Goal: Information Seeking & Learning: Learn about a topic

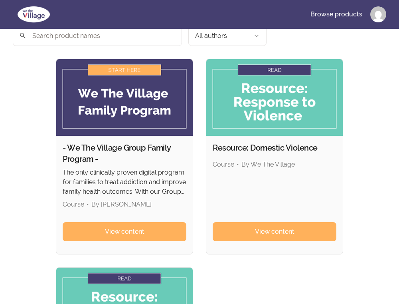
scroll to position [34, 0]
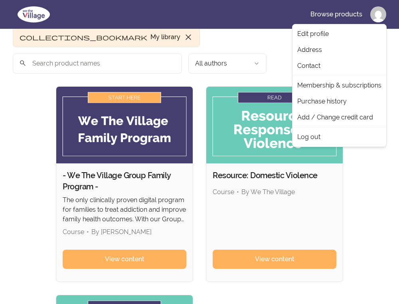
click at [380, 18] on html "Skip to main content Main menu Includes navigation links and user settings Brow…" at bounding box center [199, 264] width 399 height 597
click at [325, 69] on link "Contact" at bounding box center [339, 66] width 91 height 16
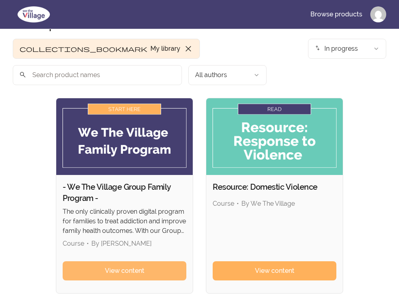
scroll to position [22, 0]
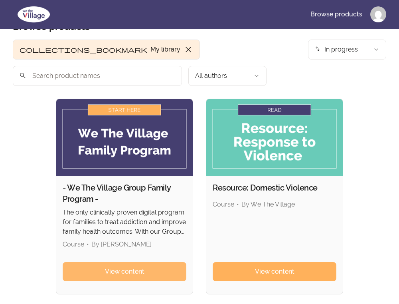
click at [130, 267] on span "View content" at bounding box center [125, 272] width 40 height 10
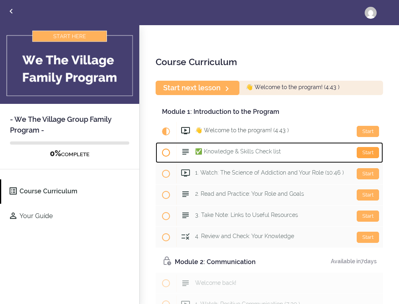
click at [377, 151] on div "Start" at bounding box center [368, 152] width 22 height 11
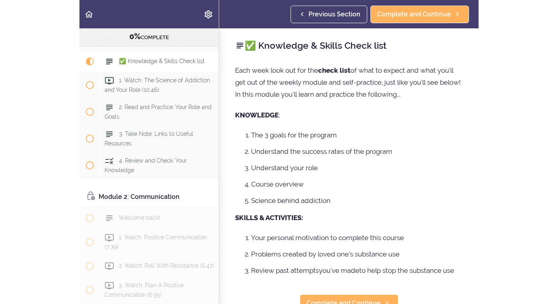
scroll to position [85, 0]
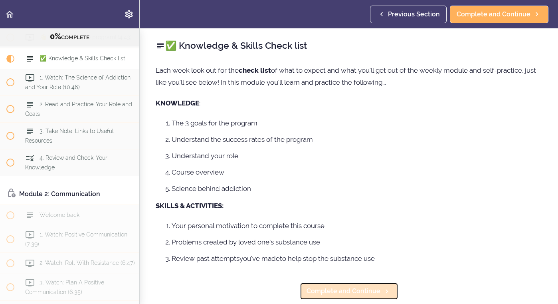
click at [344, 294] on span "Complete and Continue" at bounding box center [344, 291] width 74 height 10
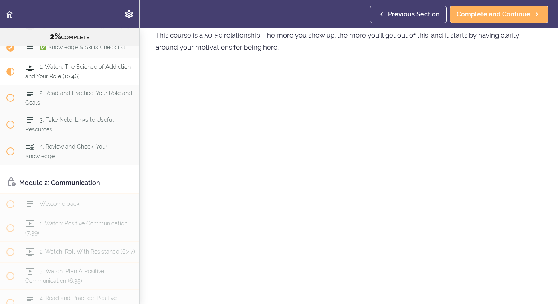
scroll to position [128, 0]
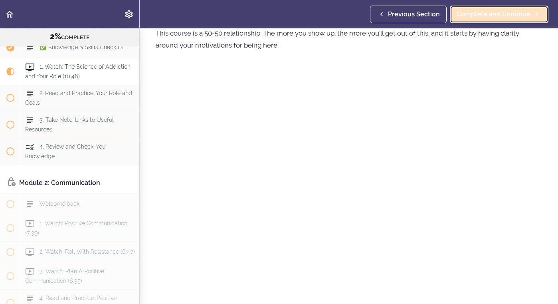
click at [399, 16] on span "Complete and Continue" at bounding box center [494, 15] width 74 height 10
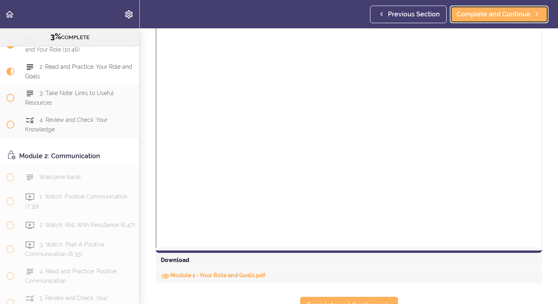
scroll to position [499, 0]
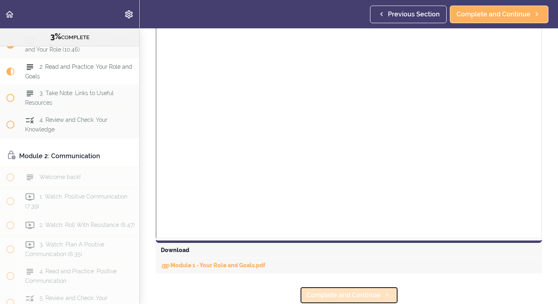
click at [378, 297] on span "Complete and Continue" at bounding box center [344, 295] width 74 height 10
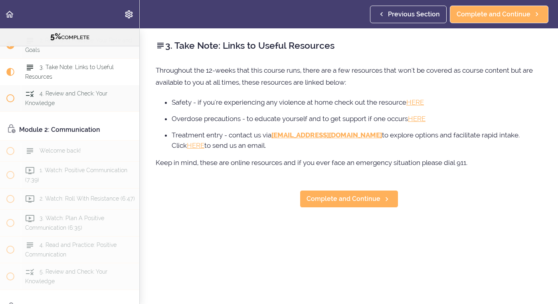
scroll to position [149, 0]
click at [383, 200] on icon at bounding box center [387, 199] width 10 height 8
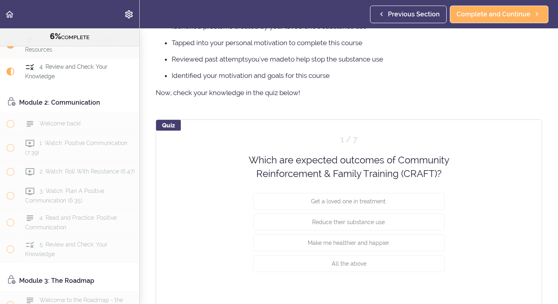
scroll to position [583, 0]
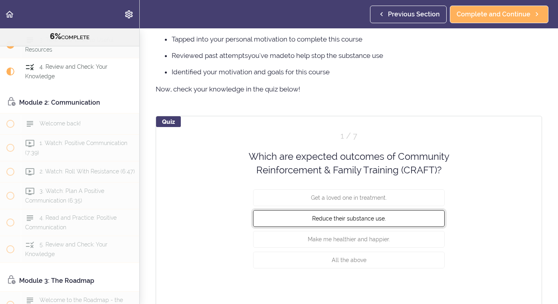
click at [366, 217] on span "Reduce their substance use." at bounding box center [349, 218] width 74 height 6
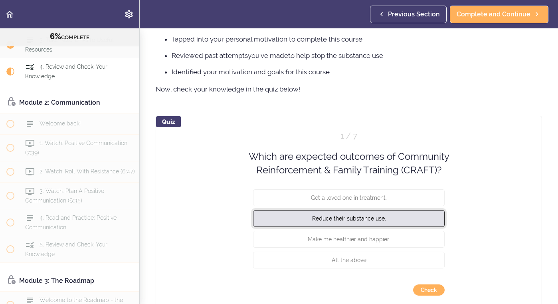
scroll to position [626, 0]
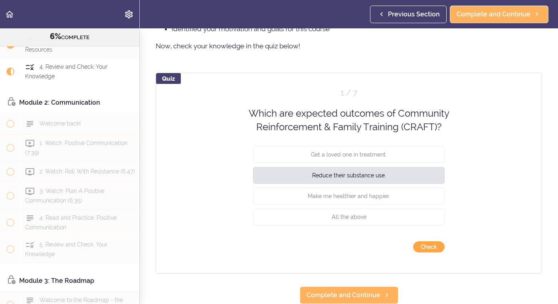
click at [399, 250] on button "Check" at bounding box center [429, 246] width 32 height 11
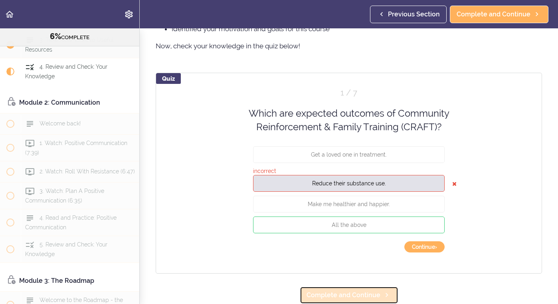
click at [353, 293] on span "Complete and Continue" at bounding box center [344, 295] width 74 height 10
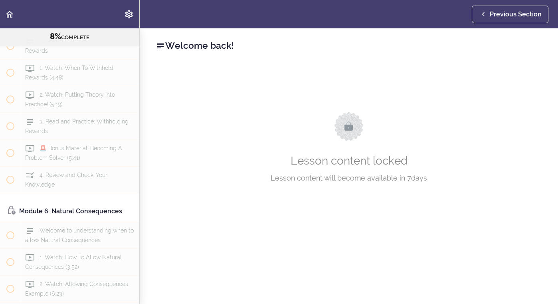
scroll to position [802, 0]
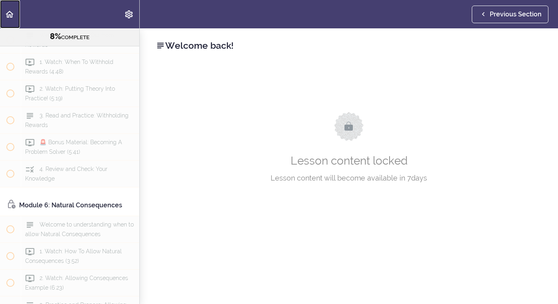
click at [12, 15] on use "Back to course curriculum" at bounding box center [10, 14] width 8 height 7
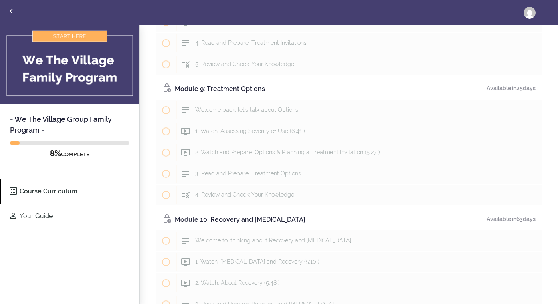
scroll to position [1496, 0]
click at [12, 10] on icon "Back to courses" at bounding box center [11, 11] width 10 height 10
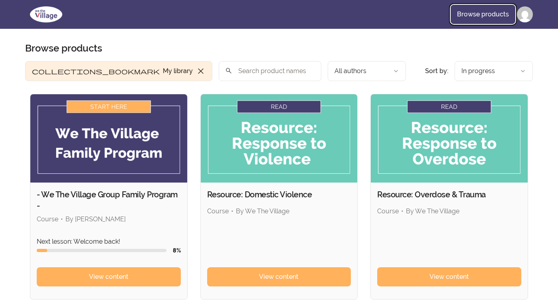
click at [497, 14] on link "Browse products" at bounding box center [483, 14] width 65 height 19
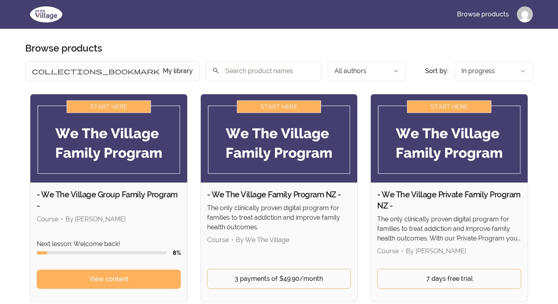
click at [57, 20] on img at bounding box center [46, 14] width 42 height 19
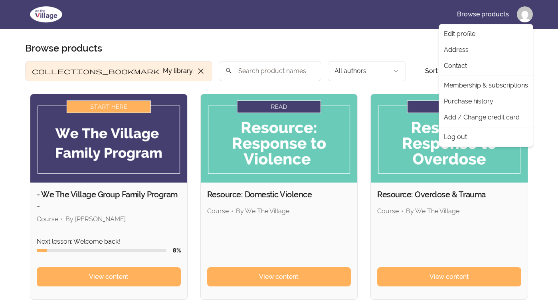
click at [529, 20] on html "Skip to main content Main menu Includes navigation links and user settings Brow…" at bounding box center [279, 216] width 558 height 432
click at [459, 67] on link "Contact" at bounding box center [486, 66] width 91 height 16
